Goal: Download file/media

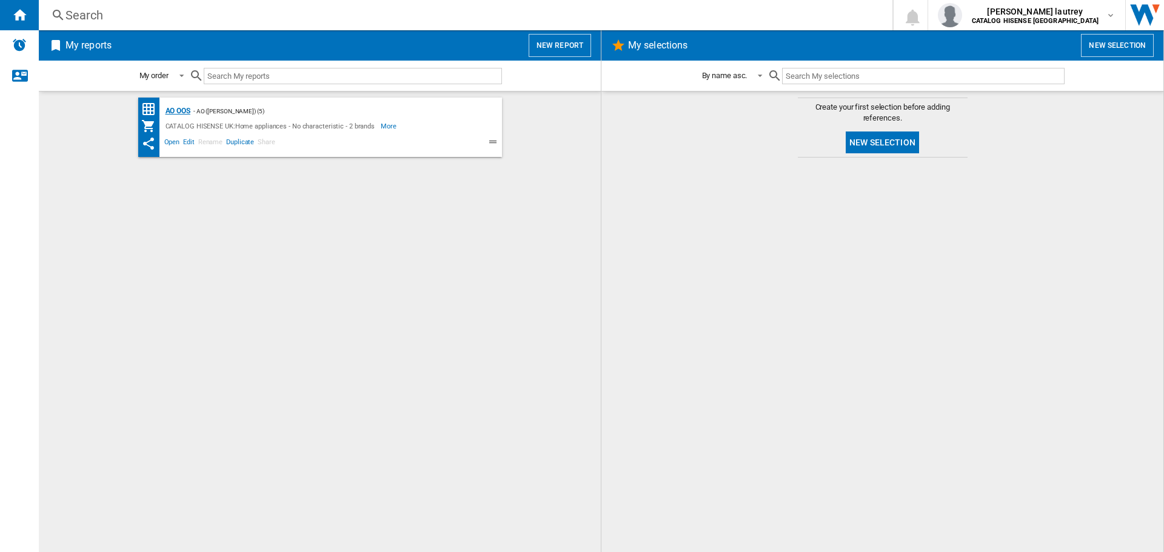
click at [164, 112] on div "AO OOS" at bounding box center [177, 111] width 28 height 15
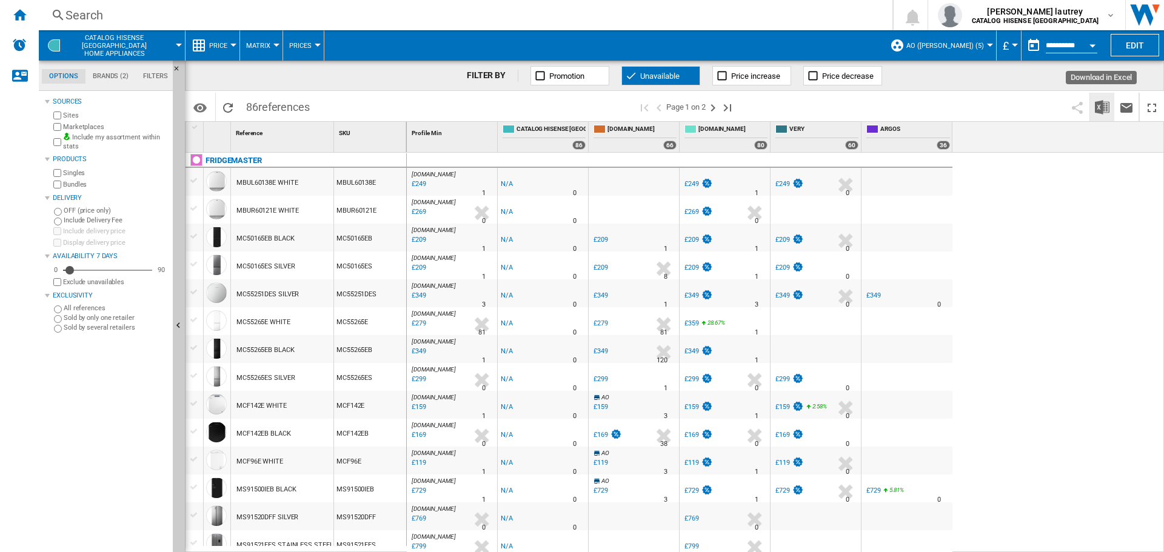
click at [1098, 101] on img "Download in Excel" at bounding box center [1102, 107] width 15 height 15
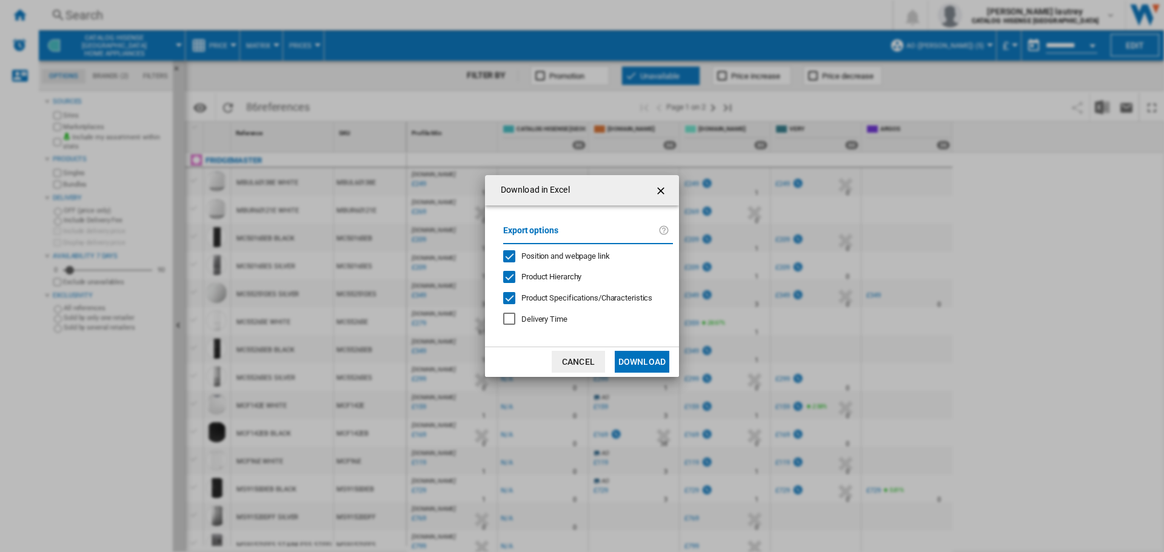
click at [555, 255] on span "Position and webpage link" at bounding box center [565, 256] width 89 height 9
click at [552, 275] on span "Product Hierarchy" at bounding box center [551, 276] width 60 height 9
click at [553, 291] on div "Export options Position and webpage link Product Hierarchy Product Specificatio…" at bounding box center [588, 276] width 182 height 117
click at [553, 293] on div "Product Specifications/Characteristics" at bounding box center [586, 298] width 131 height 11
click at [649, 352] on button "Download" at bounding box center [642, 362] width 55 height 22
